Goal: Complete application form: Complete application form

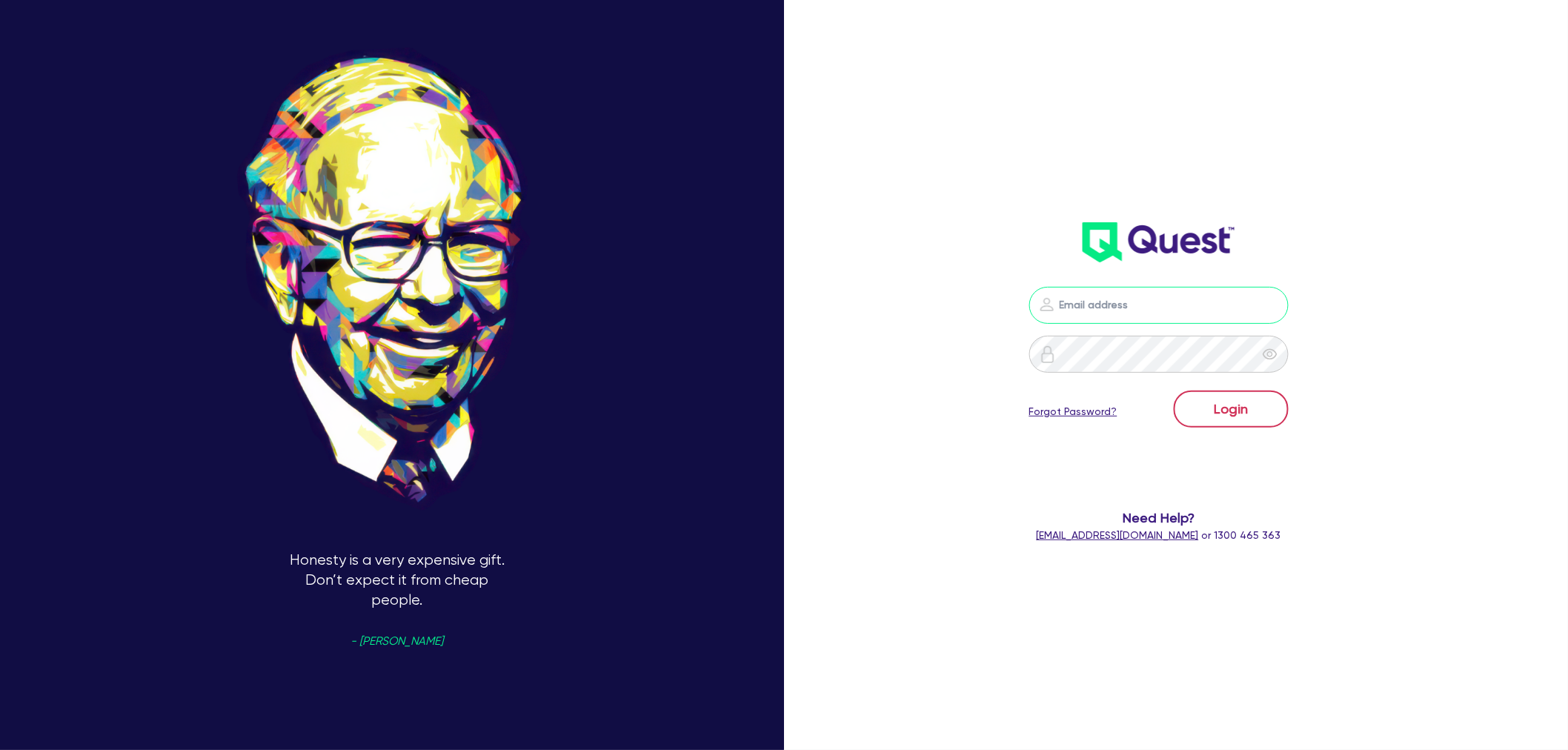
type input "[EMAIL_ADDRESS][PERSON_NAME][DOMAIN_NAME]"
click at [1226, 407] on button "Login" at bounding box center [1232, 408] width 115 height 37
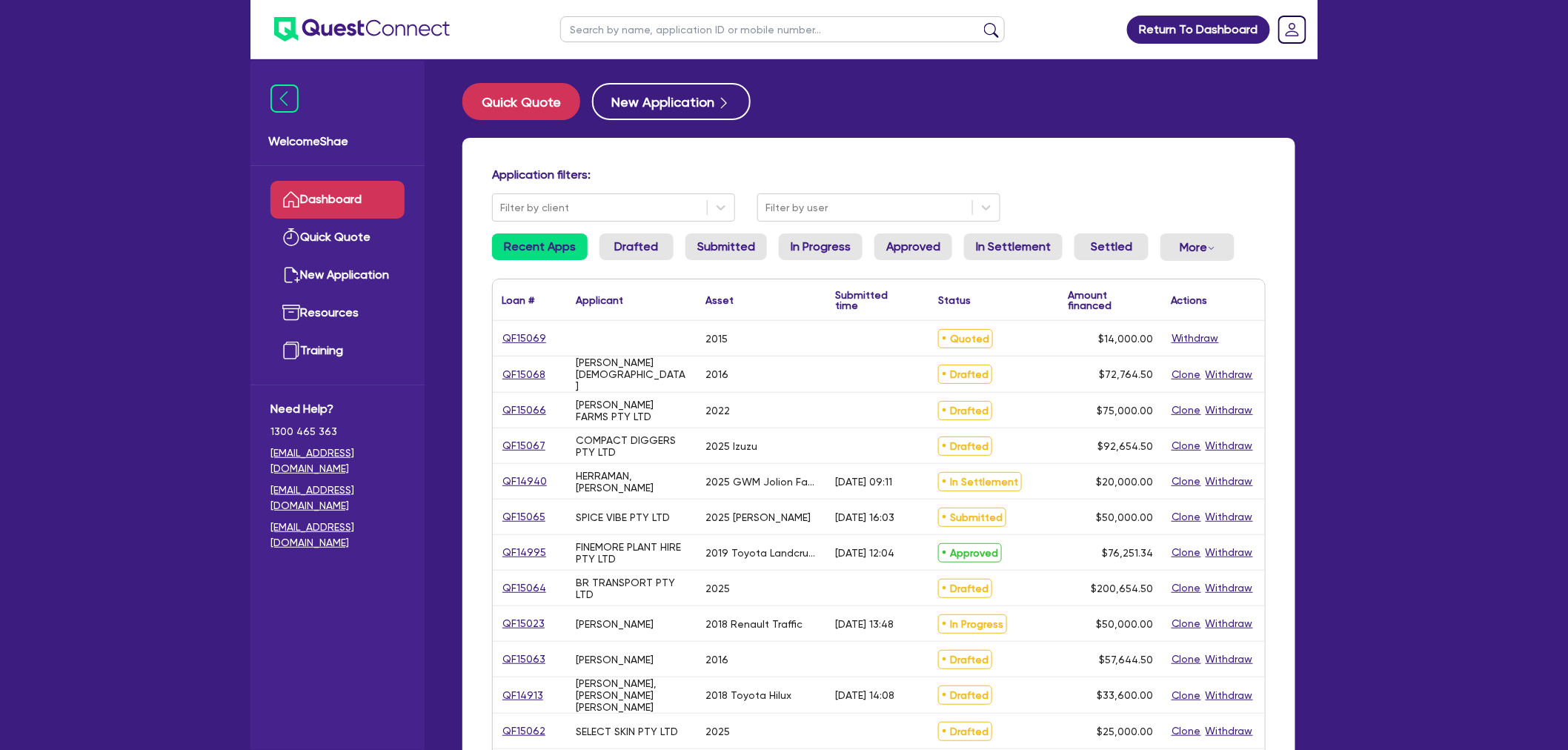
click at [608, 32] on input "text" at bounding box center [783, 29] width 445 height 26
type input "[PERSON_NAME]"
click at [980, 22] on button "submit" at bounding box center [992, 33] width 24 height 21
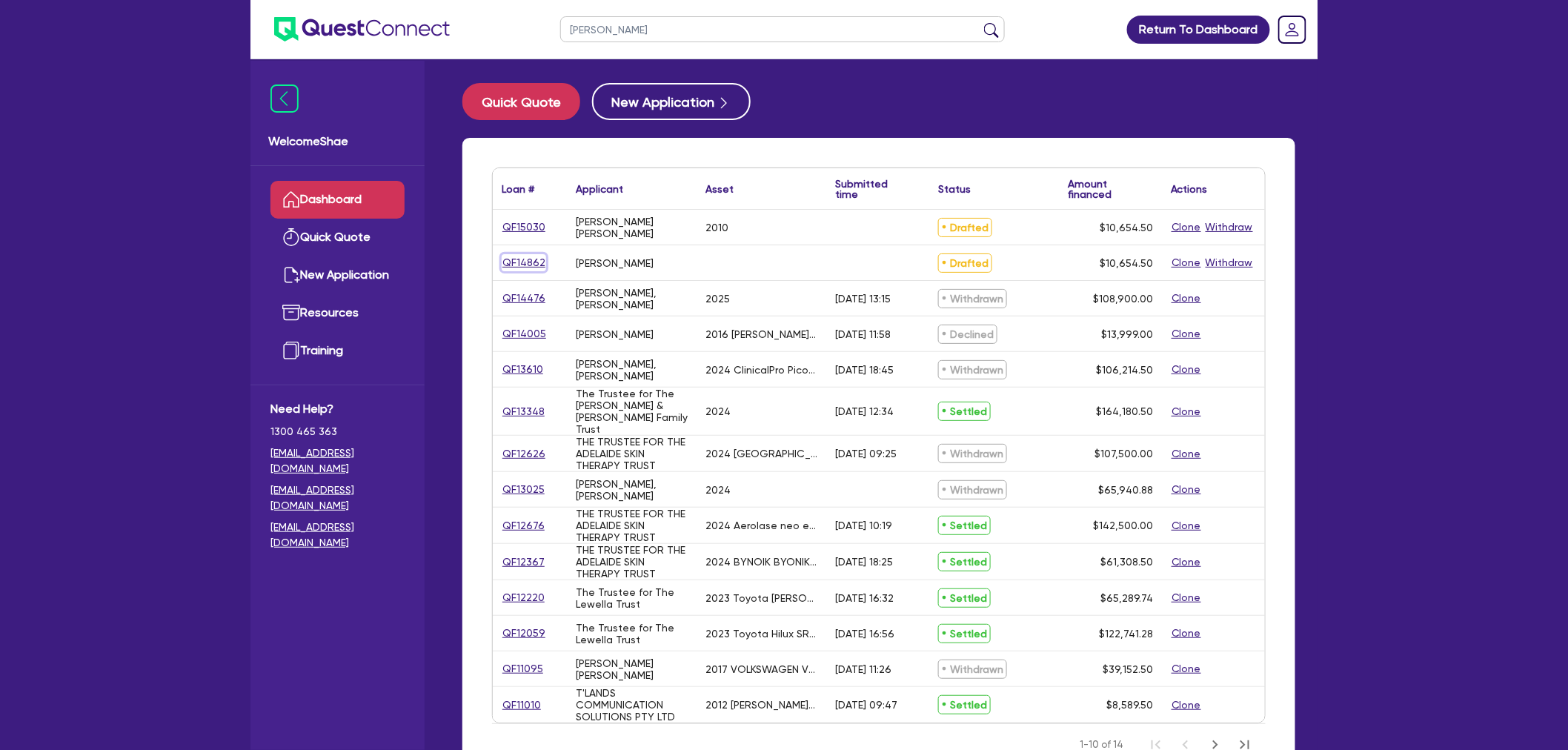
click at [537, 260] on link "QF14862" at bounding box center [524, 263] width 45 height 17
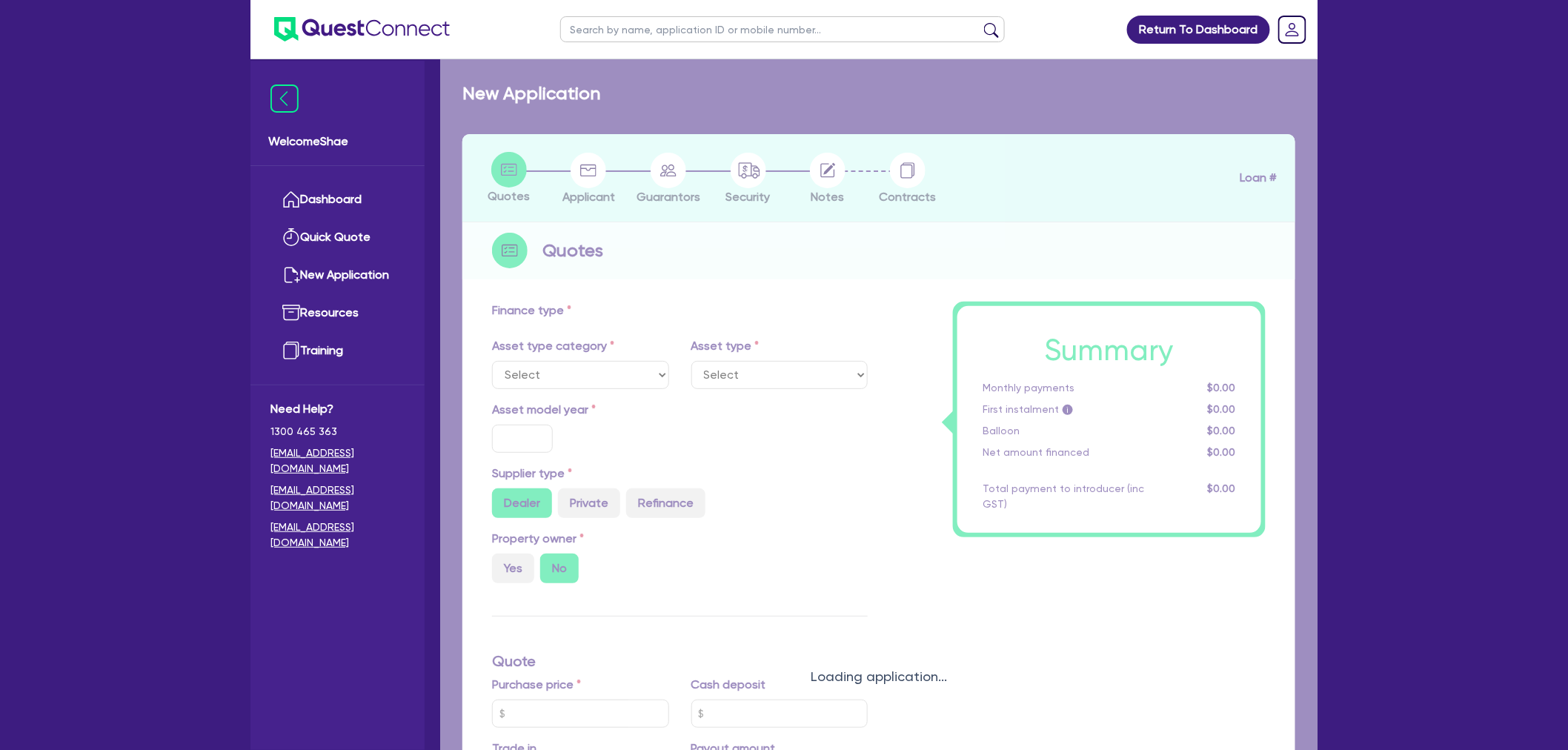
type input "10,000"
type input "5"
type input "532.73"
type input "17.95"
type input "1,200"
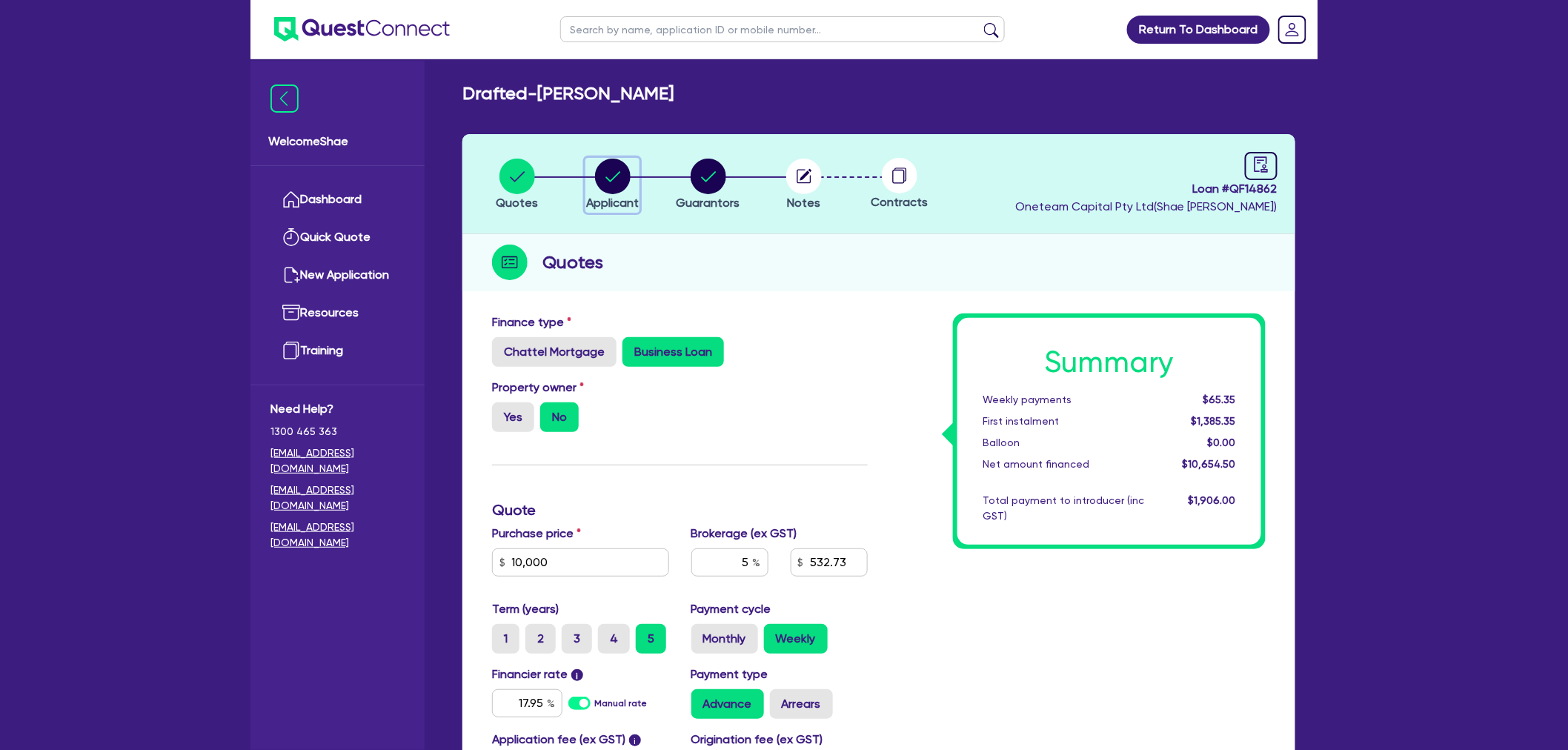
click at [600, 180] on circle "button" at bounding box center [613, 176] width 36 height 36
select select "SOLE_TRADER"
select select "HEALTH_BEAUTY"
select select "HAIR_BEAUTY_SALONS"
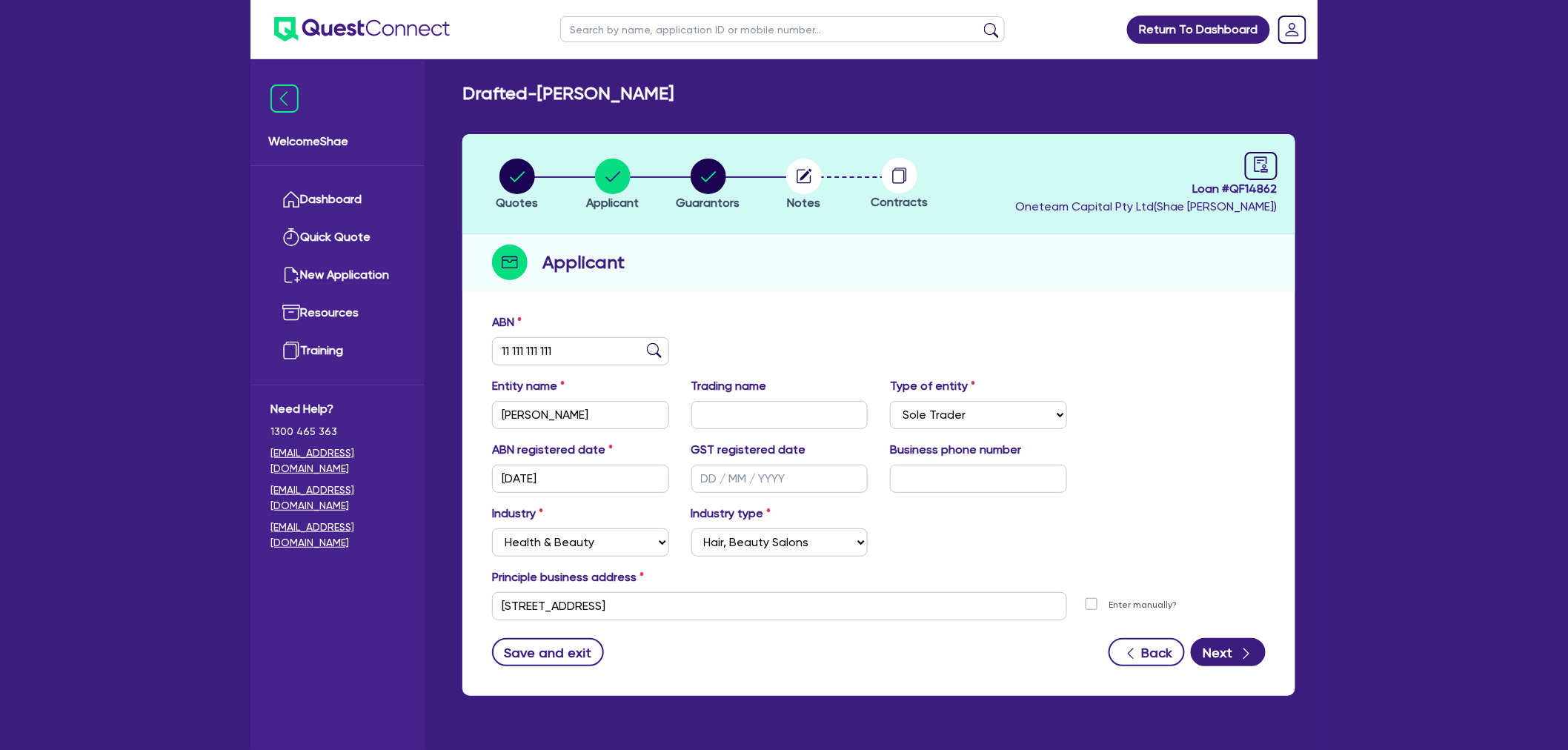
click at [707, 12] on ul at bounding box center [782, 29] width 474 height 58
click at [676, 34] on input "text" at bounding box center [783, 29] width 445 height 26
type input "[PERSON_NAME]"
click button "submit" at bounding box center [992, 33] width 24 height 21
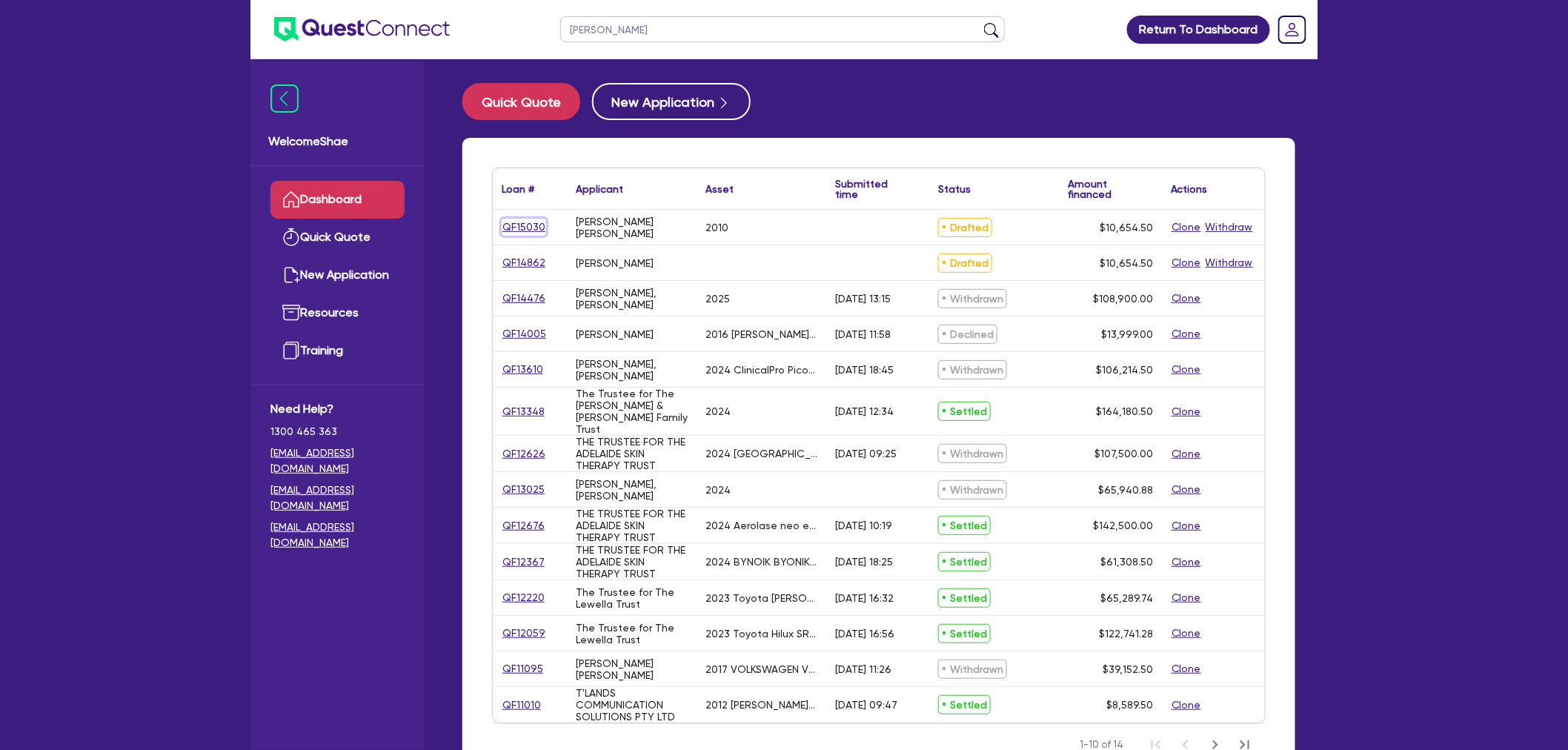
click at [525, 229] on link "QF15030" at bounding box center [524, 227] width 45 height 17
select select "CARS_AND_LIGHT_TRUCKS"
select select "PASSENGER_VEHICLES"
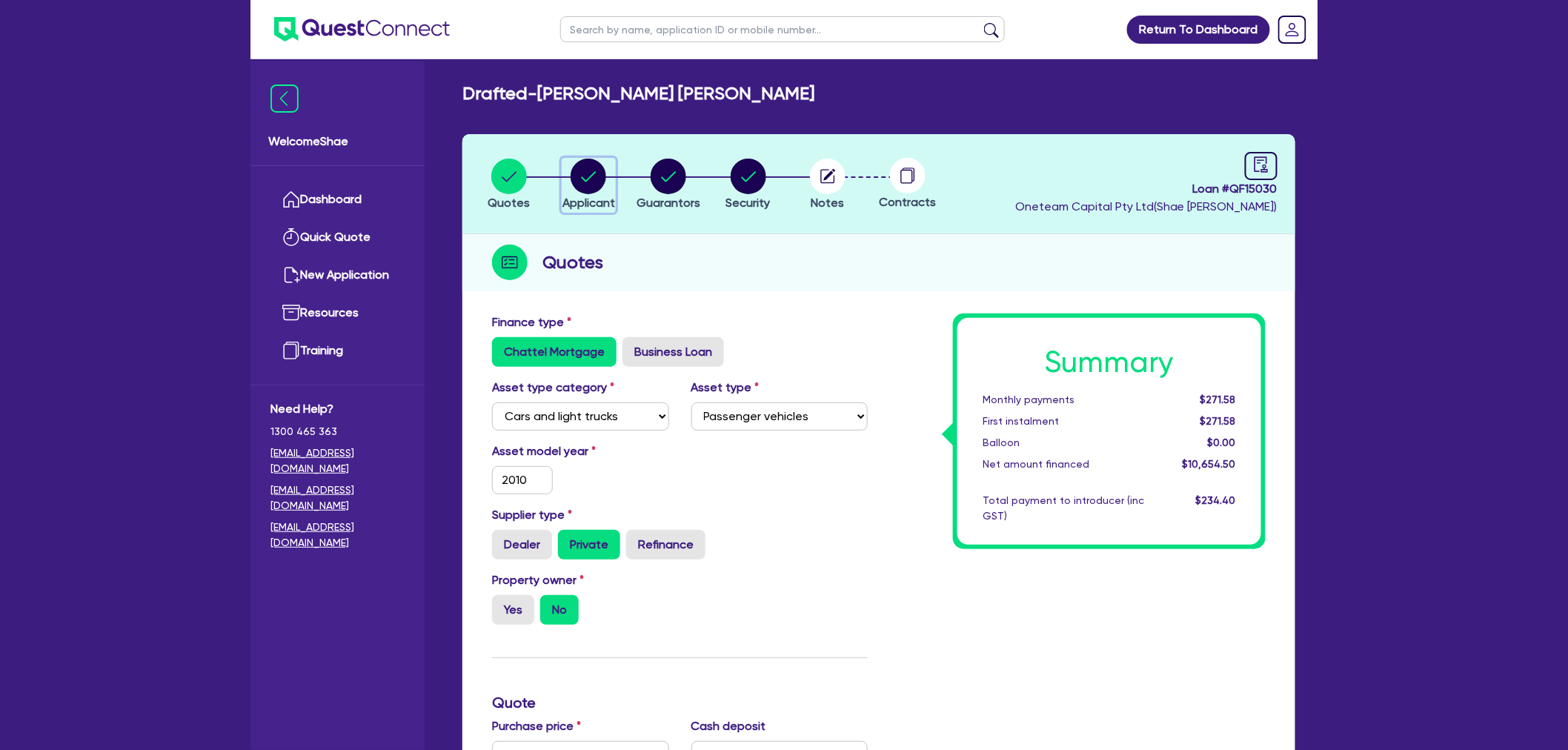
click at [603, 164] on icon "button" at bounding box center [589, 176] width 36 height 36
select select "SOLE_TRADER"
select select "TRANSPORT_WAREHOUSING"
select select "TAXI_LUXURY_CAR_SERVICES"
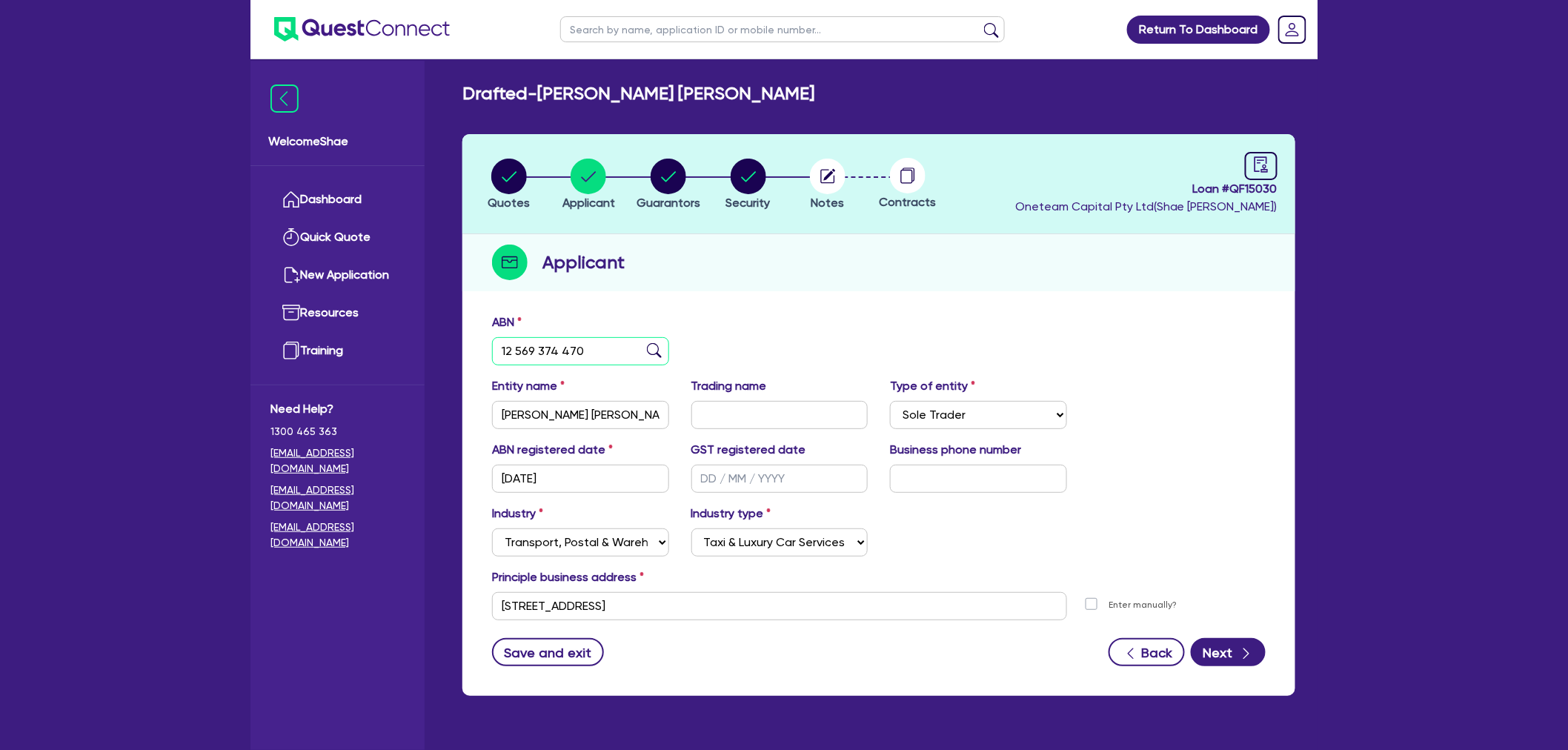
click at [555, 346] on input "12 569 374 470" at bounding box center [580, 351] width 177 height 28
click at [555, 346] on input "12 569 374 470" at bounding box center [580, 351] width 177 height 28
